Goal: Task Accomplishment & Management: Use online tool/utility

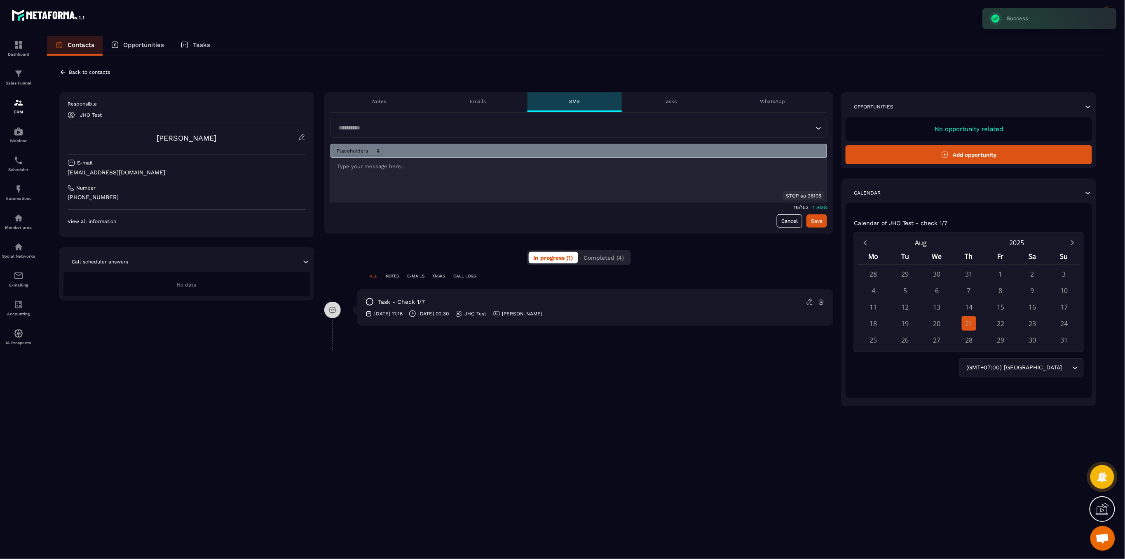
click at [620, 261] on button "Completed (4)" at bounding box center [604, 258] width 50 height 12
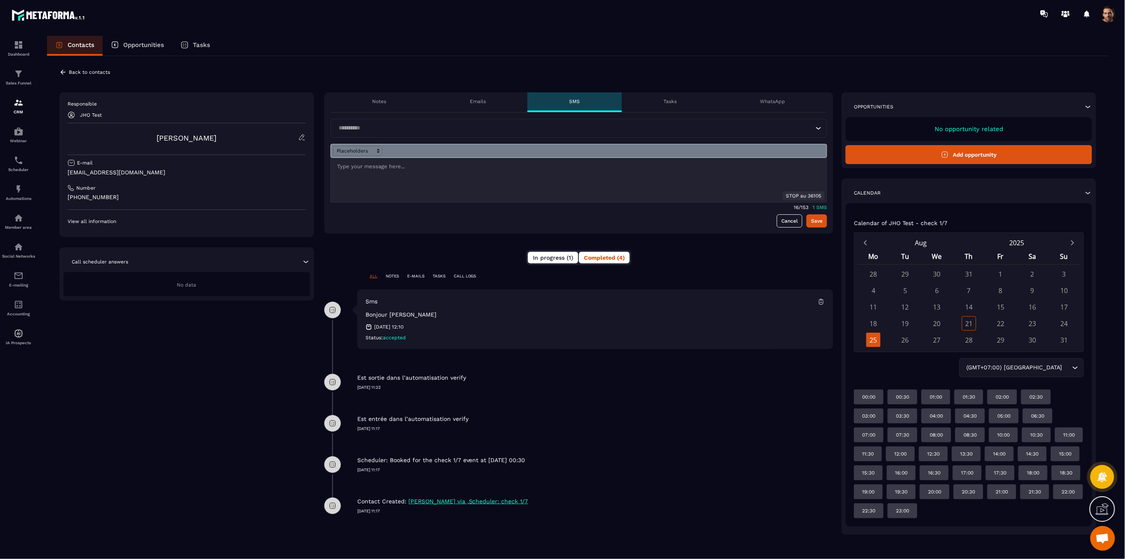
click at [549, 255] on span "In progress (1)" at bounding box center [553, 257] width 40 height 7
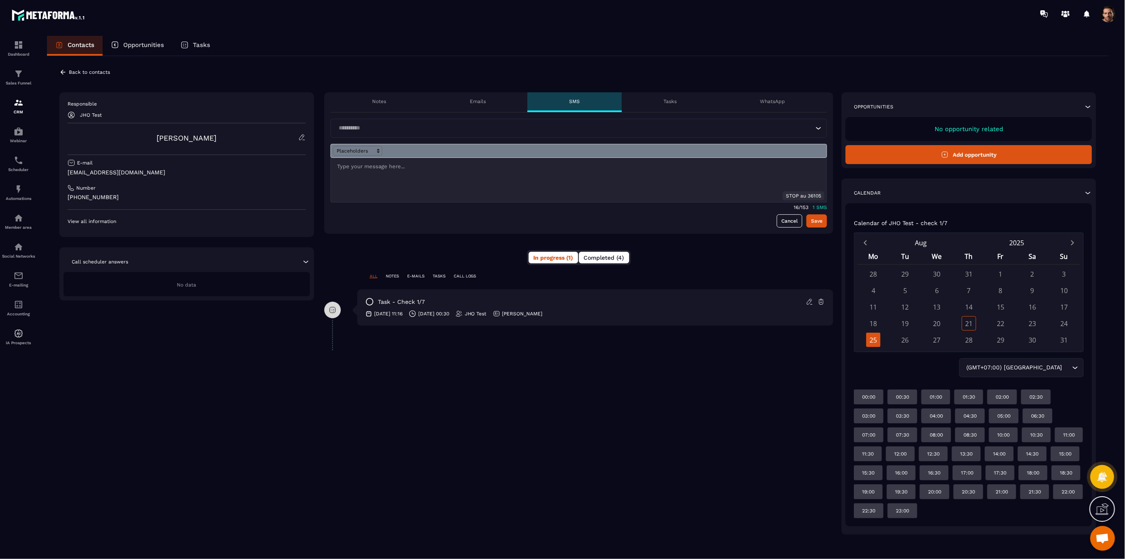
click at [609, 258] on span "Completed (4)" at bounding box center [604, 257] width 40 height 7
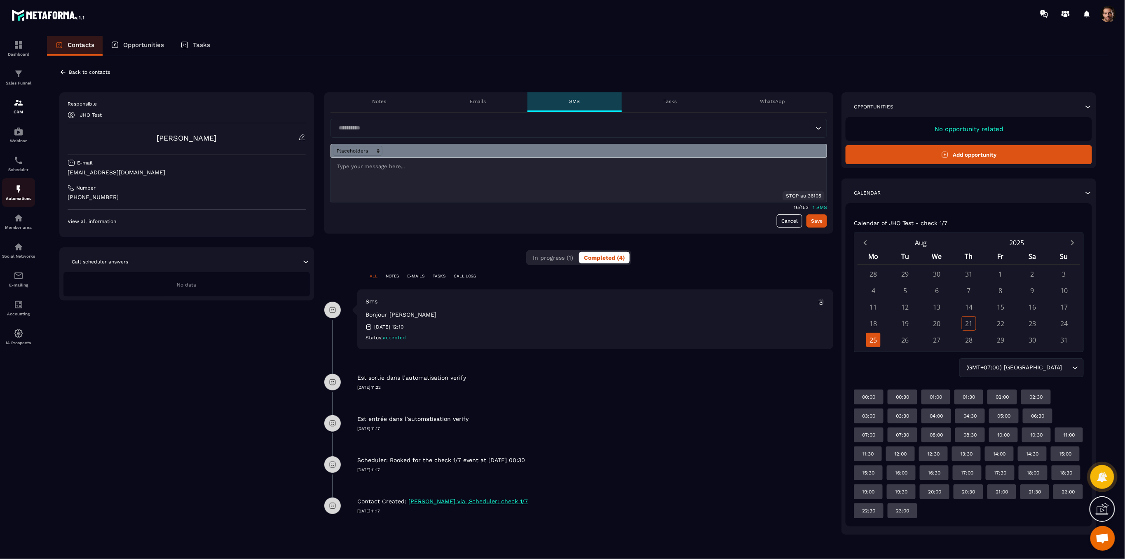
click at [16, 182] on link "Automations" at bounding box center [18, 192] width 33 height 29
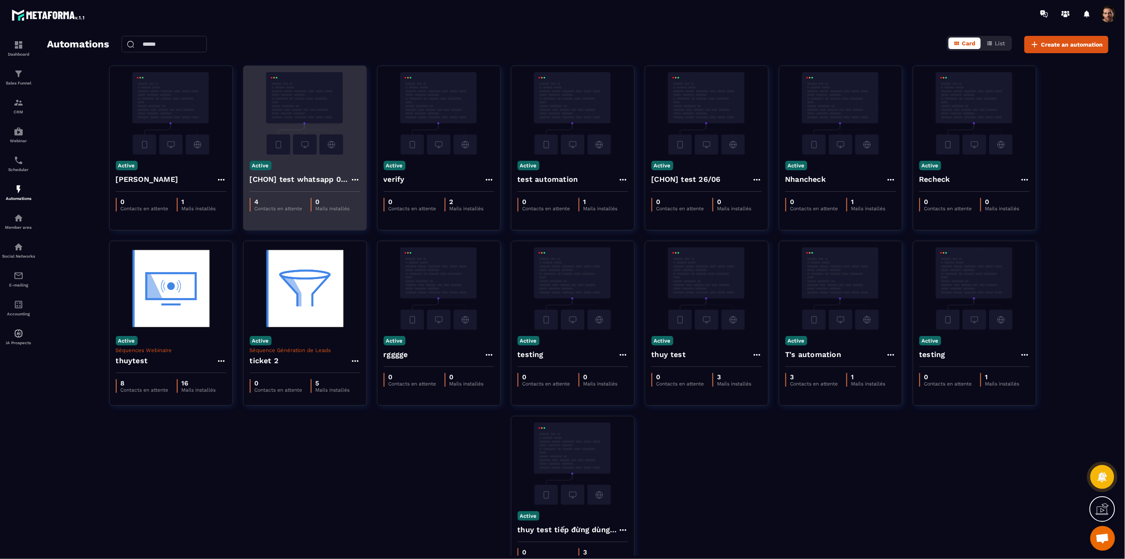
click at [264, 182] on h4 "[CHON] test whatsapp 02/07" at bounding box center [300, 179] width 101 height 12
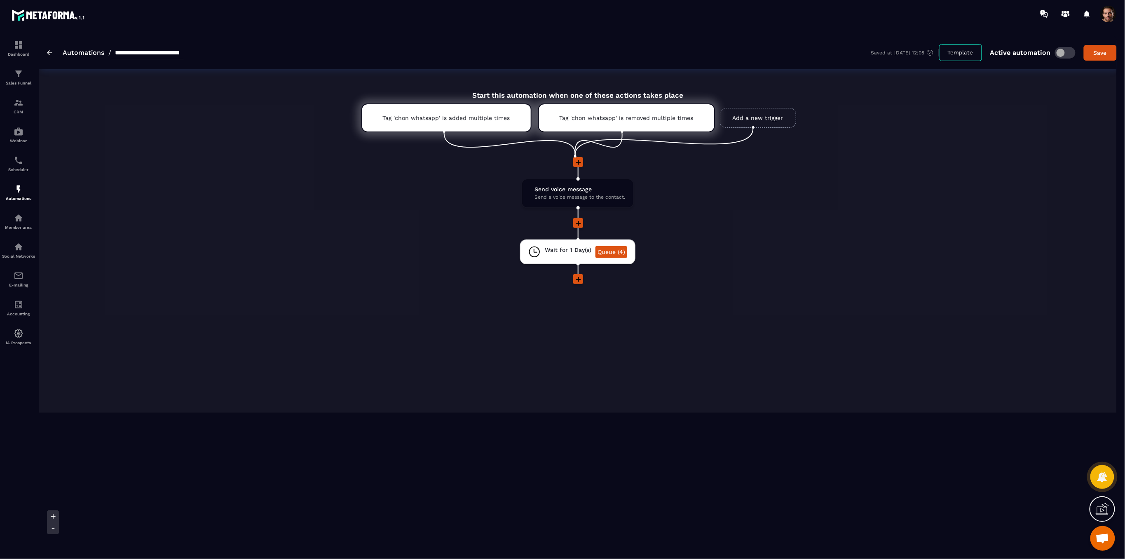
click at [579, 222] on icon at bounding box center [578, 223] width 5 height 5
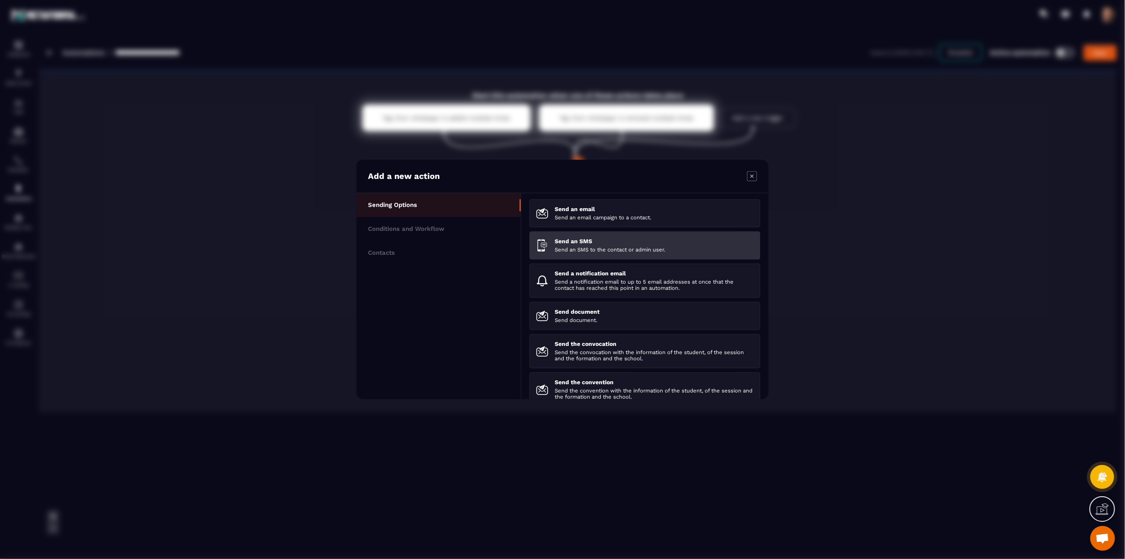
click at [574, 251] on p "Send an SMS to the contact or admin user." at bounding box center [654, 250] width 199 height 6
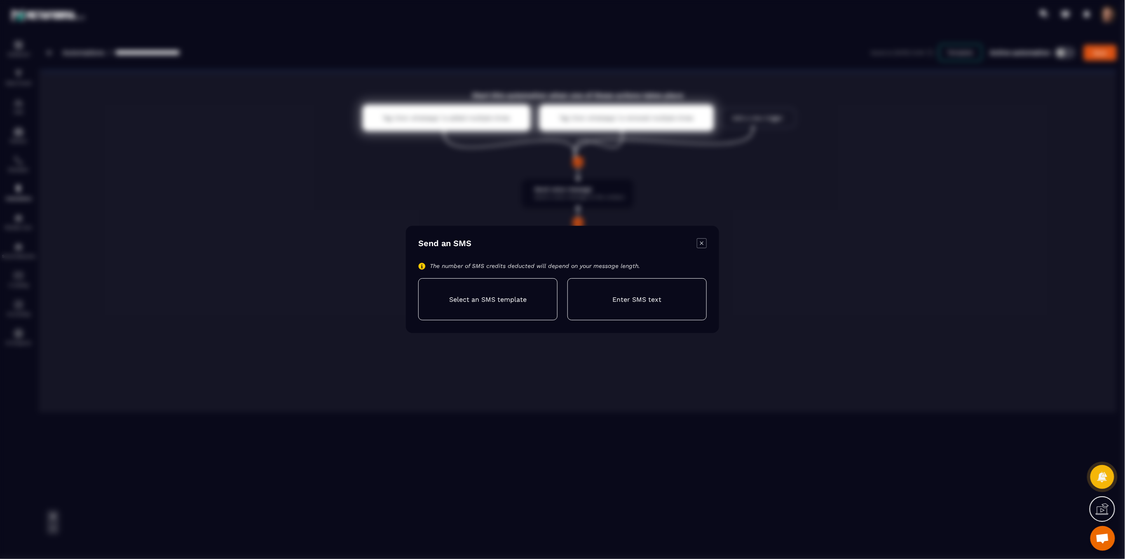
click at [579, 297] on div "Enter SMS text" at bounding box center [636, 299] width 139 height 42
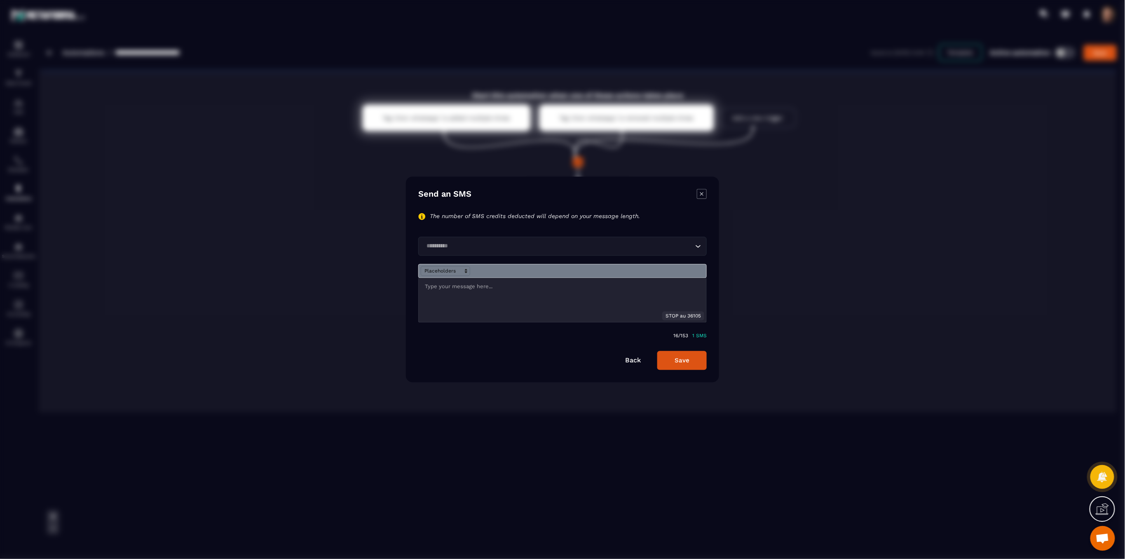
click at [503, 243] on input "Search for option" at bounding box center [558, 246] width 269 height 9
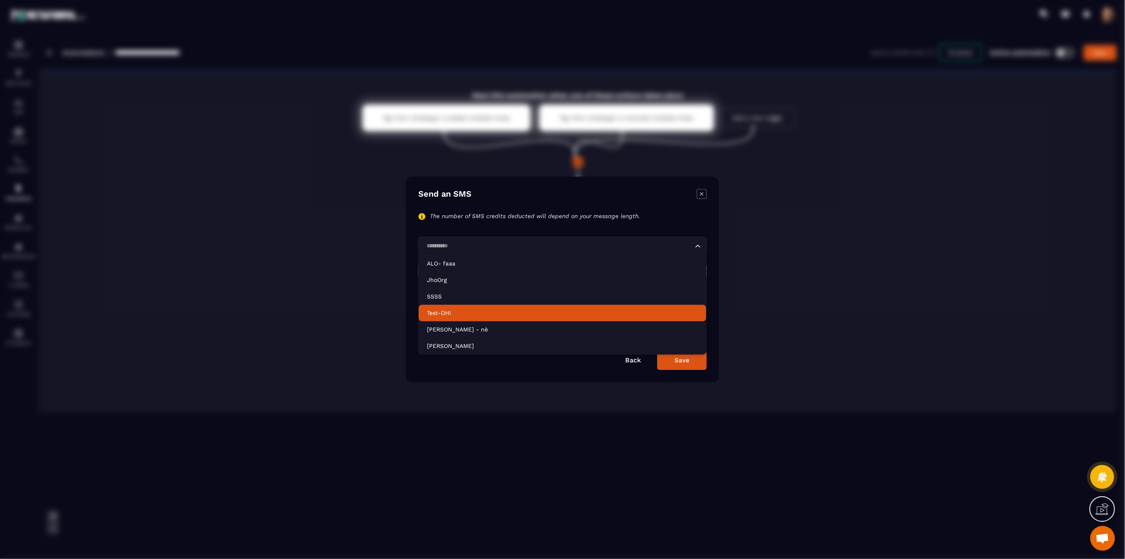
click at [452, 313] on p "Test-DHI" at bounding box center [562, 313] width 271 height 8
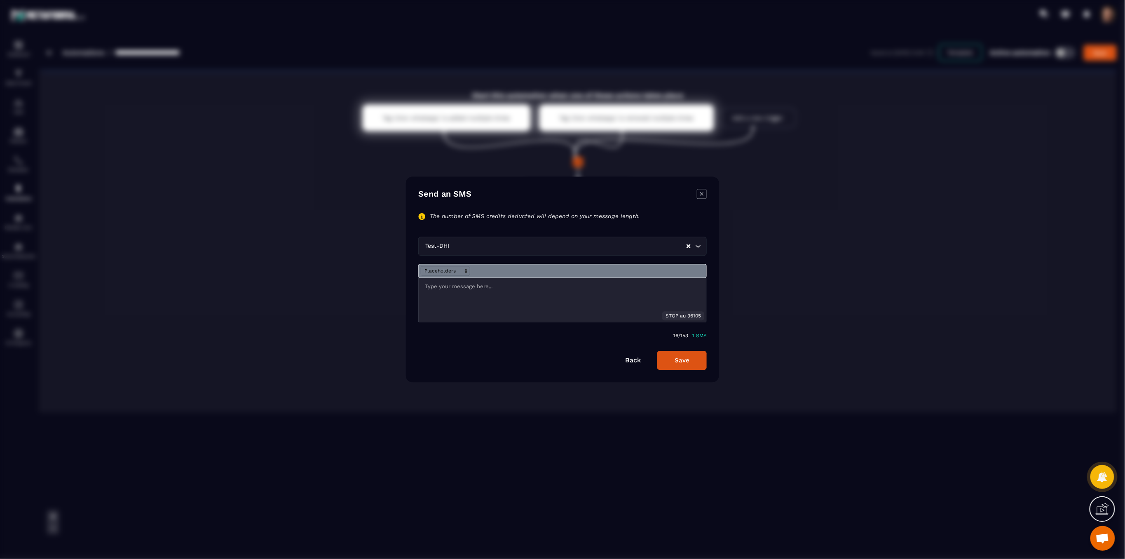
click at [579, 295] on div "Modal window" at bounding box center [563, 300] width 288 height 44
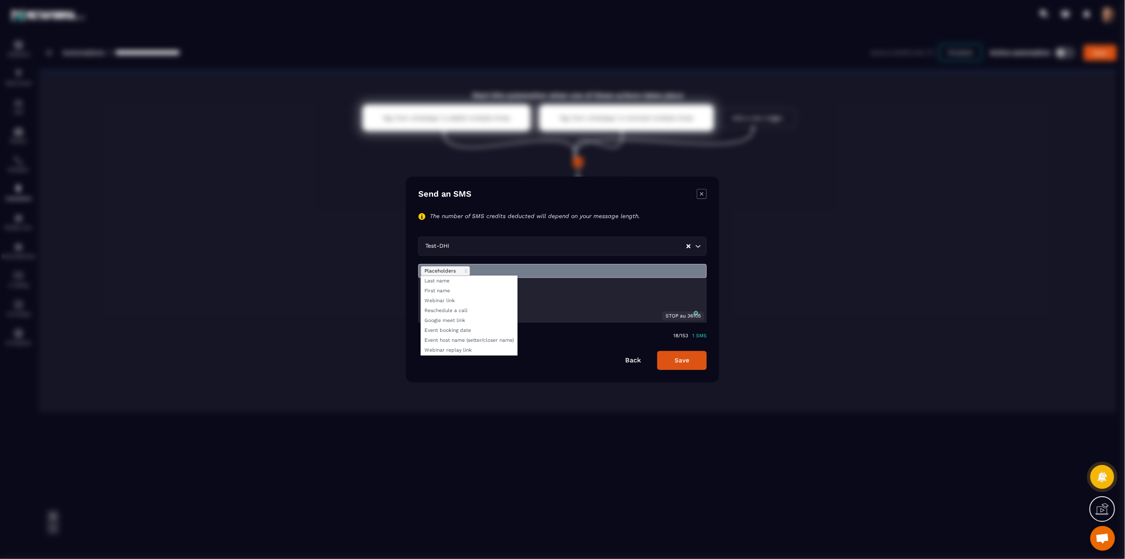
click at [436, 274] on span "Modal window" at bounding box center [445, 271] width 49 height 10
click at [443, 285] on span "Modal window" at bounding box center [469, 281] width 96 height 10
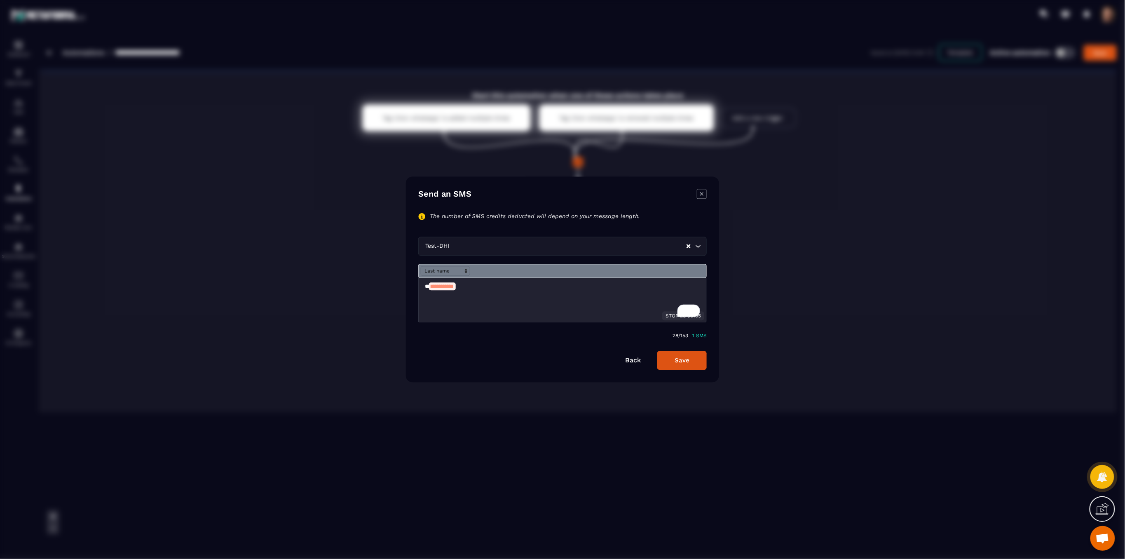
click at [701, 360] on button "Save" at bounding box center [681, 360] width 49 height 19
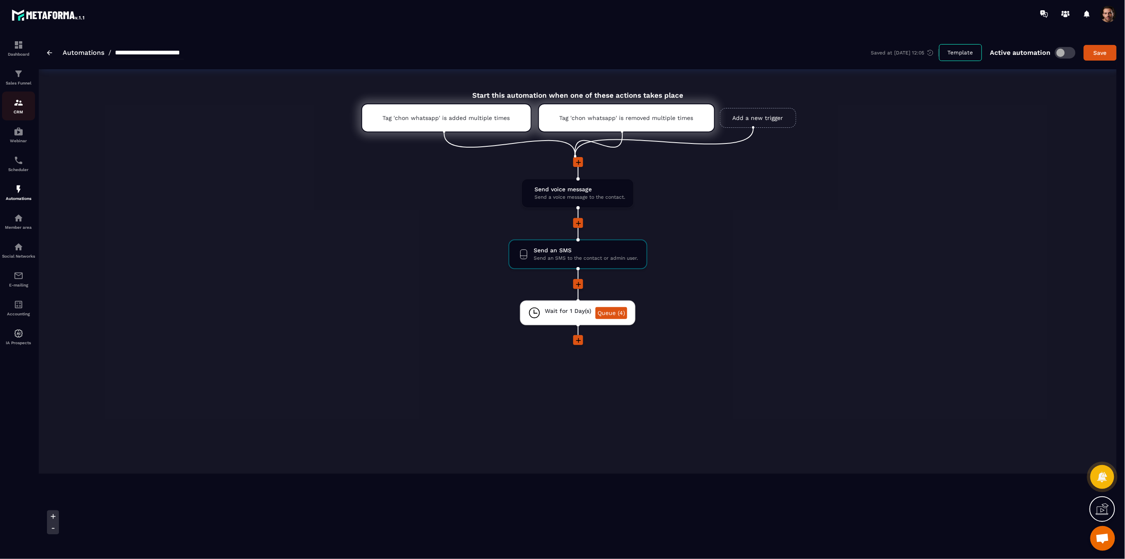
click at [19, 106] on img at bounding box center [19, 103] width 10 height 10
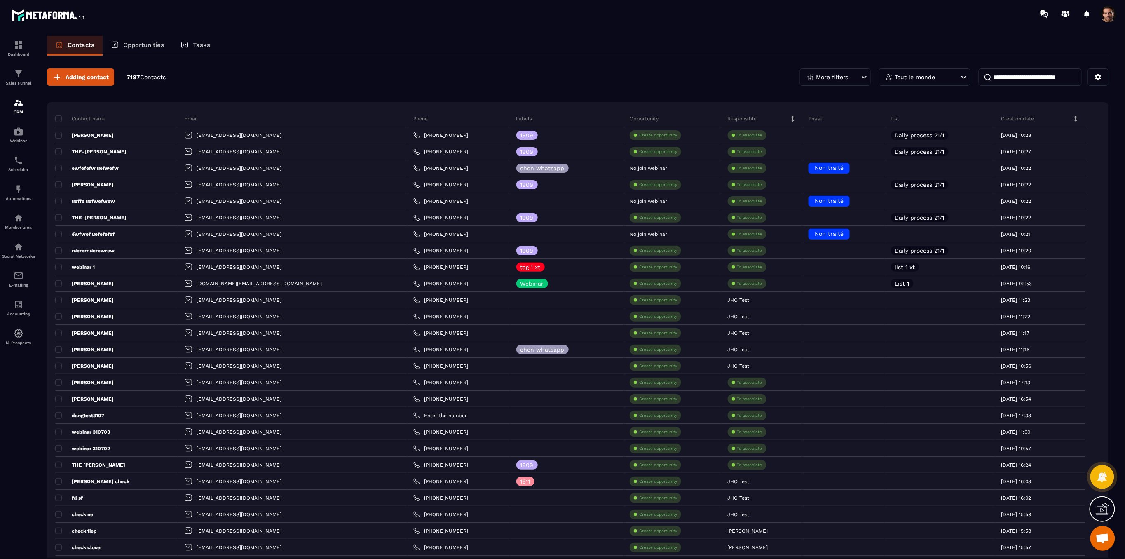
click at [1009, 79] on input at bounding box center [1030, 76] width 103 height 17
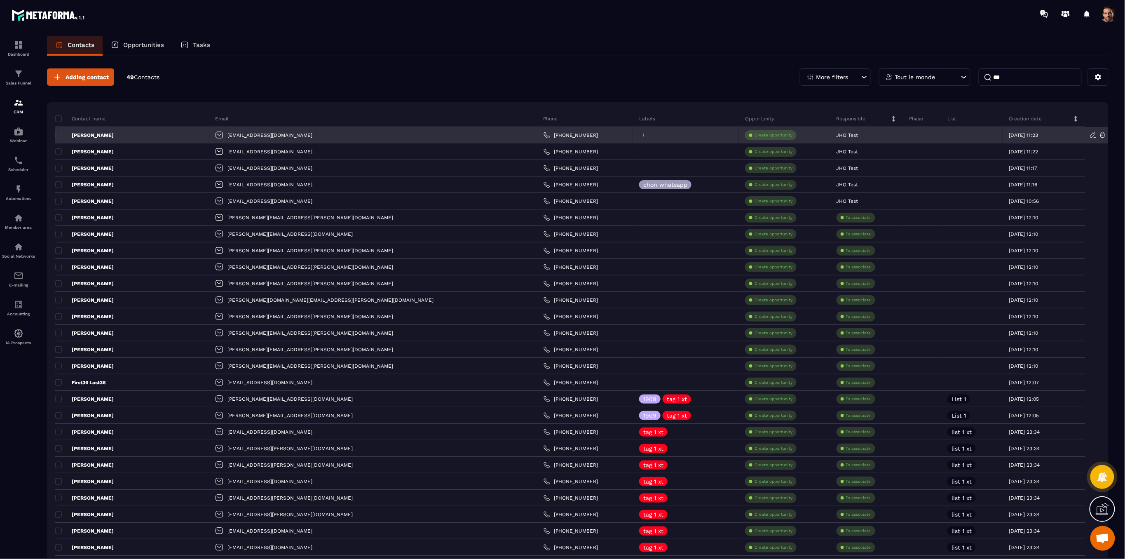
click at [641, 133] on icon at bounding box center [643, 134] width 5 height 5
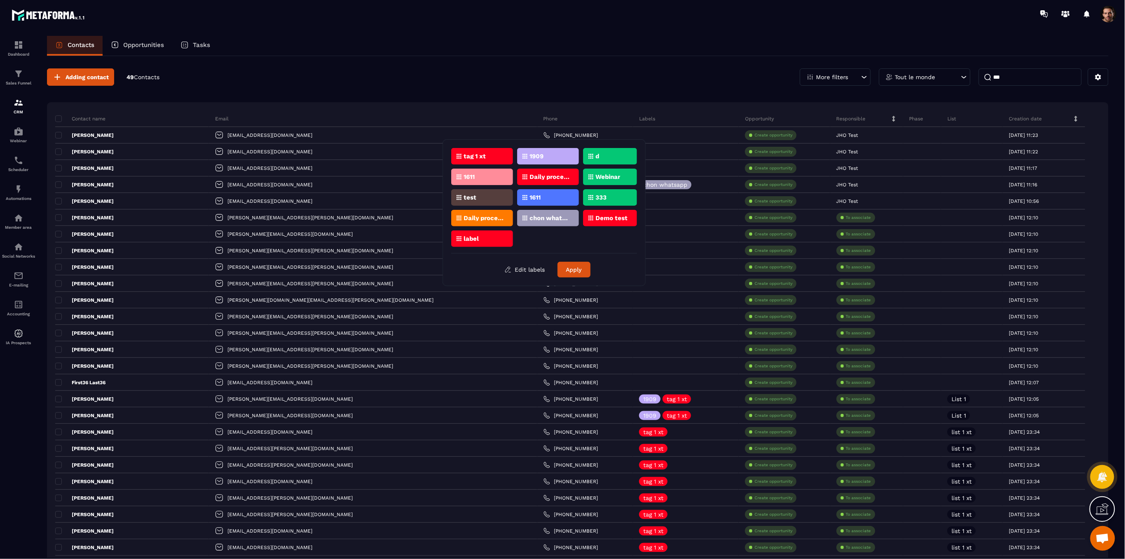
click at [583, 211] on div "chon whatsapp" at bounding box center [610, 218] width 54 height 16
click at [568, 264] on button "Apply" at bounding box center [574, 270] width 33 height 16
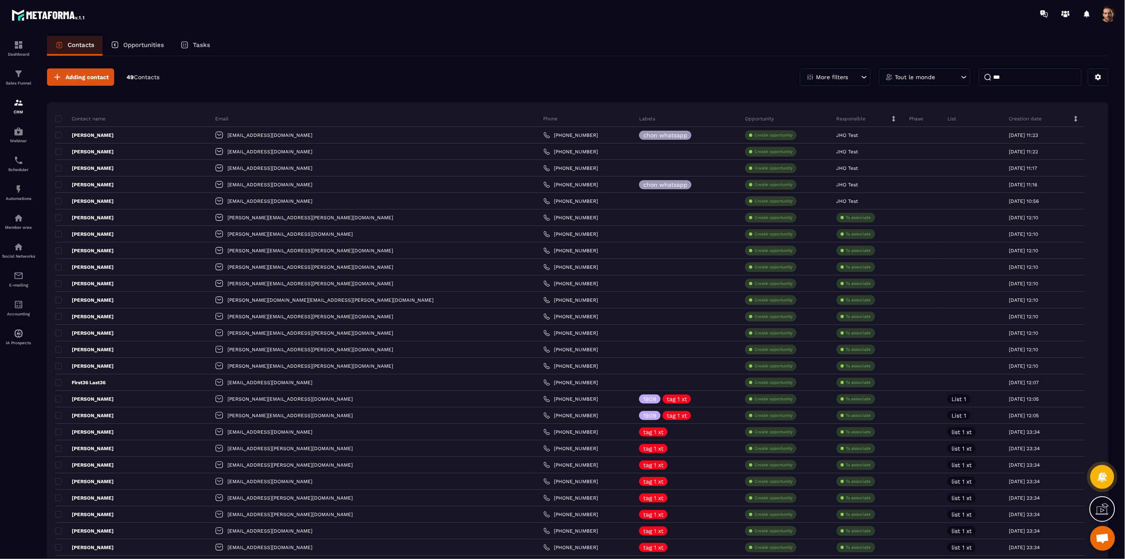
drag, startPoint x: 1015, startPoint y: 78, endPoint x: 978, endPoint y: 83, distance: 37.8
click at [978, 83] on div "More filters Tout le monde ***" at bounding box center [954, 76] width 309 height 17
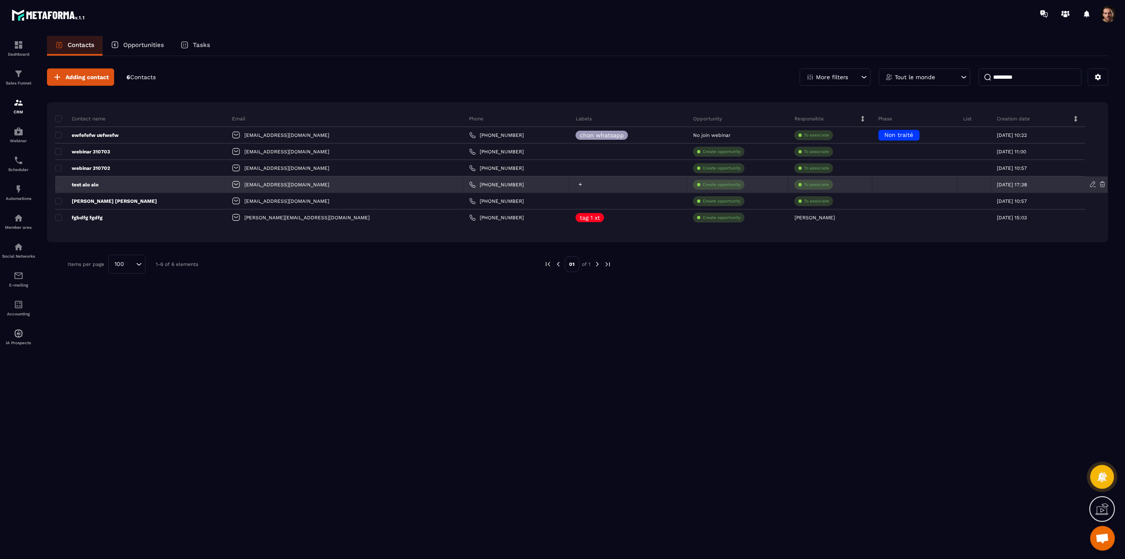
type input "*********"
click at [569, 187] on div at bounding box center [627, 184] width 117 height 16
click at [578, 182] on icon at bounding box center [580, 184] width 5 height 5
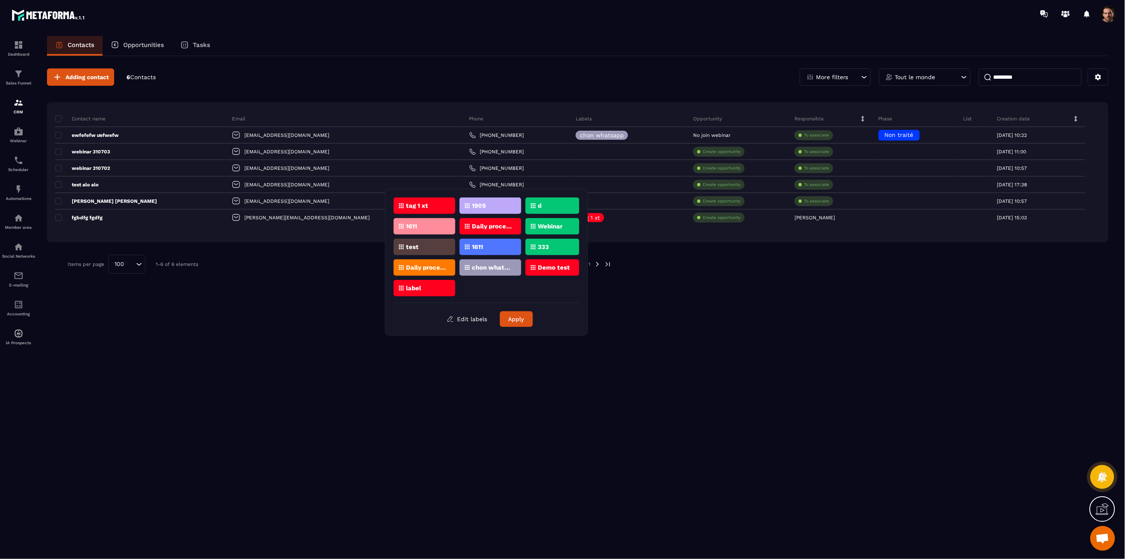
click at [507, 265] on p "chon whatsapp" at bounding box center [492, 268] width 40 height 6
click at [518, 318] on button "Apply" at bounding box center [516, 319] width 33 height 16
